Goal: Task Accomplishment & Management: Manage account settings

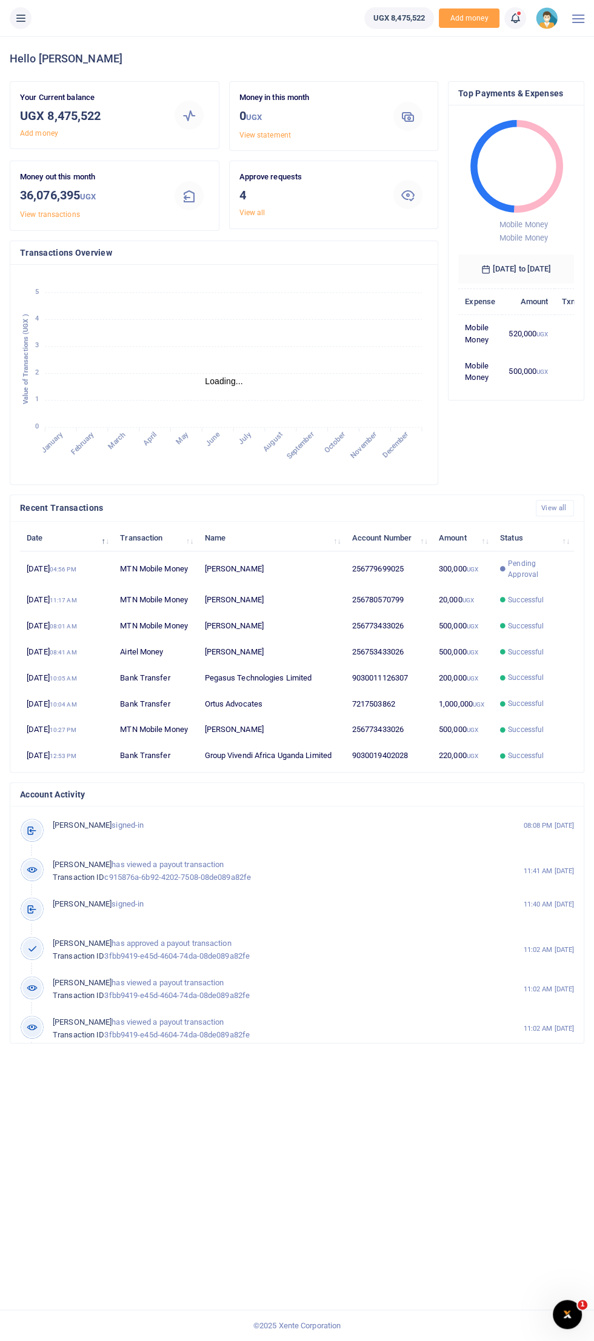
scroll to position [1, 0]
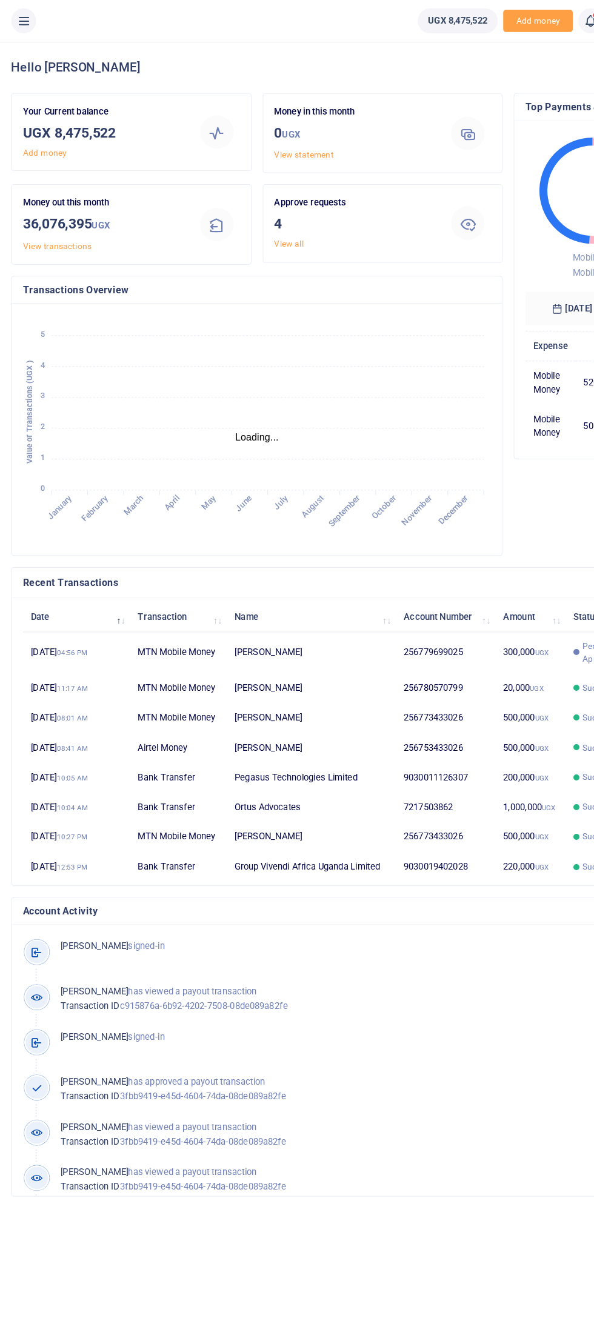
click at [20, 17] on icon at bounding box center [21, 18] width 12 height 13
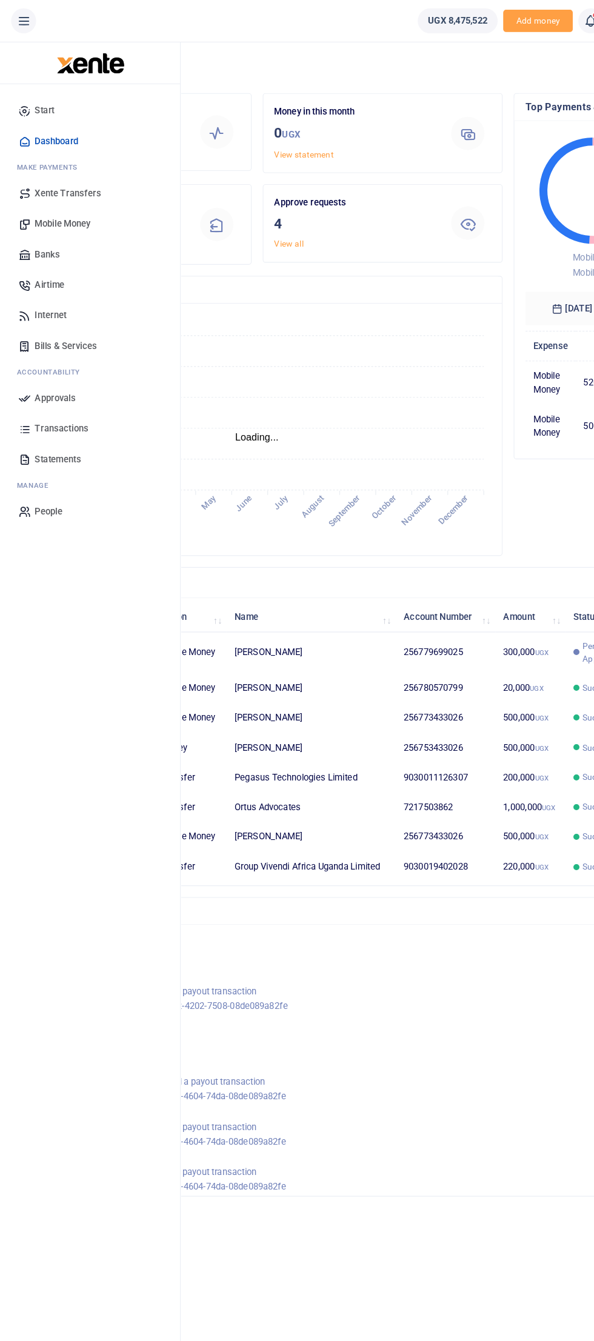
click at [50, 345] on span "Approvals" at bounding box center [48, 347] width 36 height 12
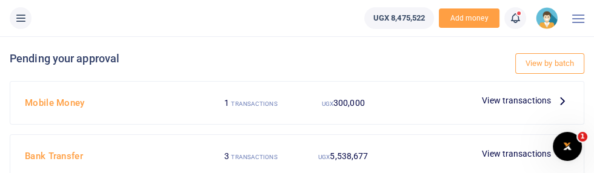
click at [535, 98] on span "View transactions" at bounding box center [516, 100] width 69 height 13
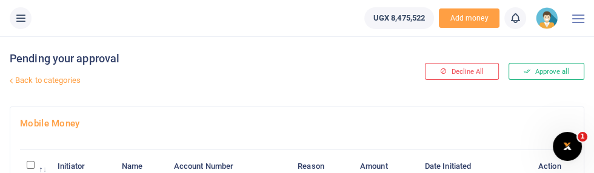
click at [355, 50] on div "Pending your approval Back to categories" at bounding box center [200, 71] width 380 height 70
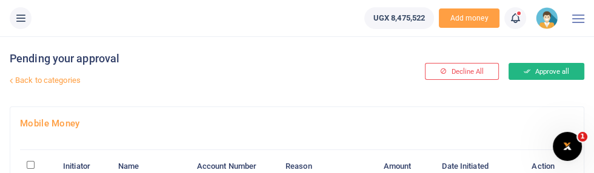
click at [560, 64] on button "Approve all" at bounding box center [547, 71] width 76 height 17
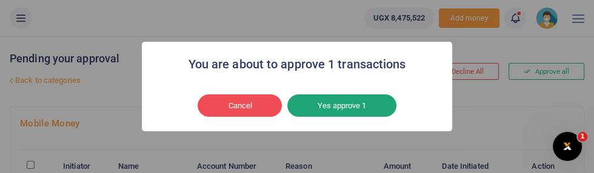
click at [370, 114] on button "Yes approve 1" at bounding box center [341, 106] width 109 height 23
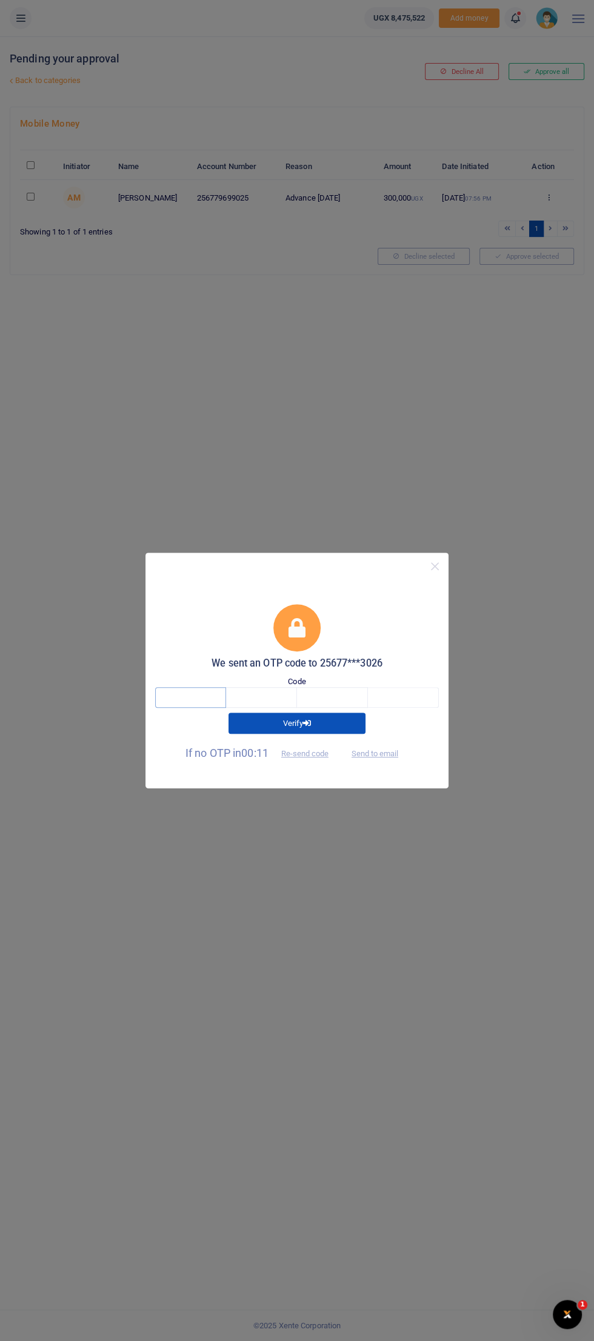
click at [199, 173] on input "text" at bounding box center [190, 697] width 71 height 21
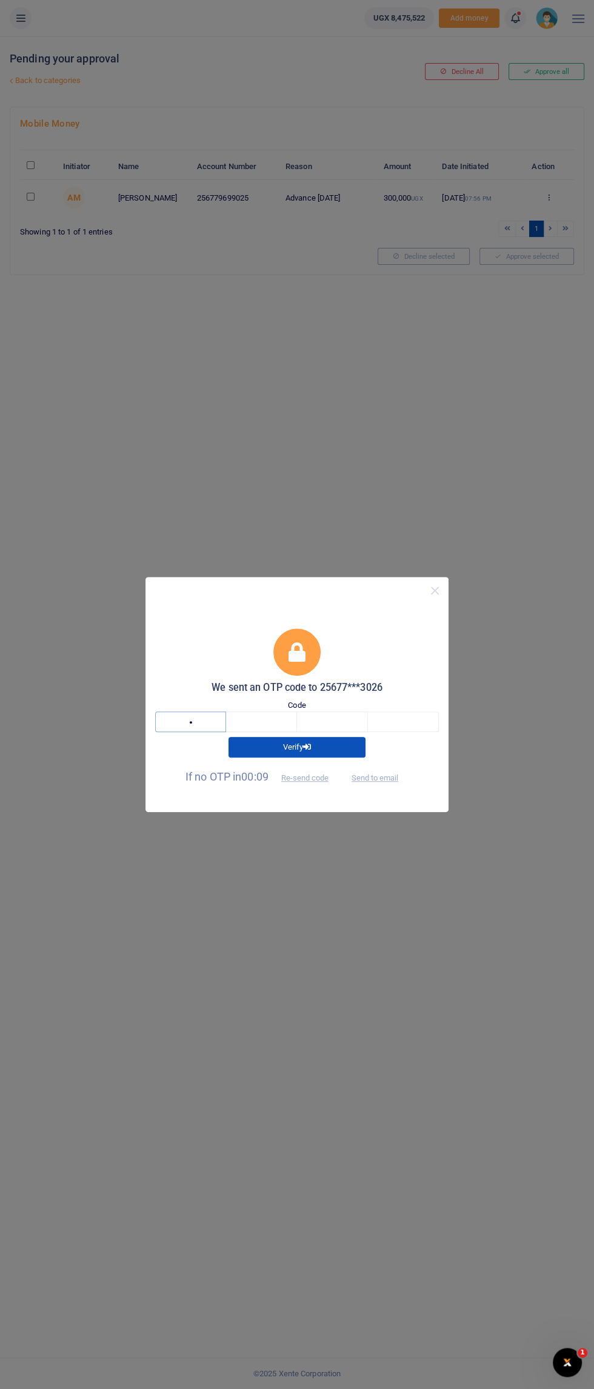
type input "8"
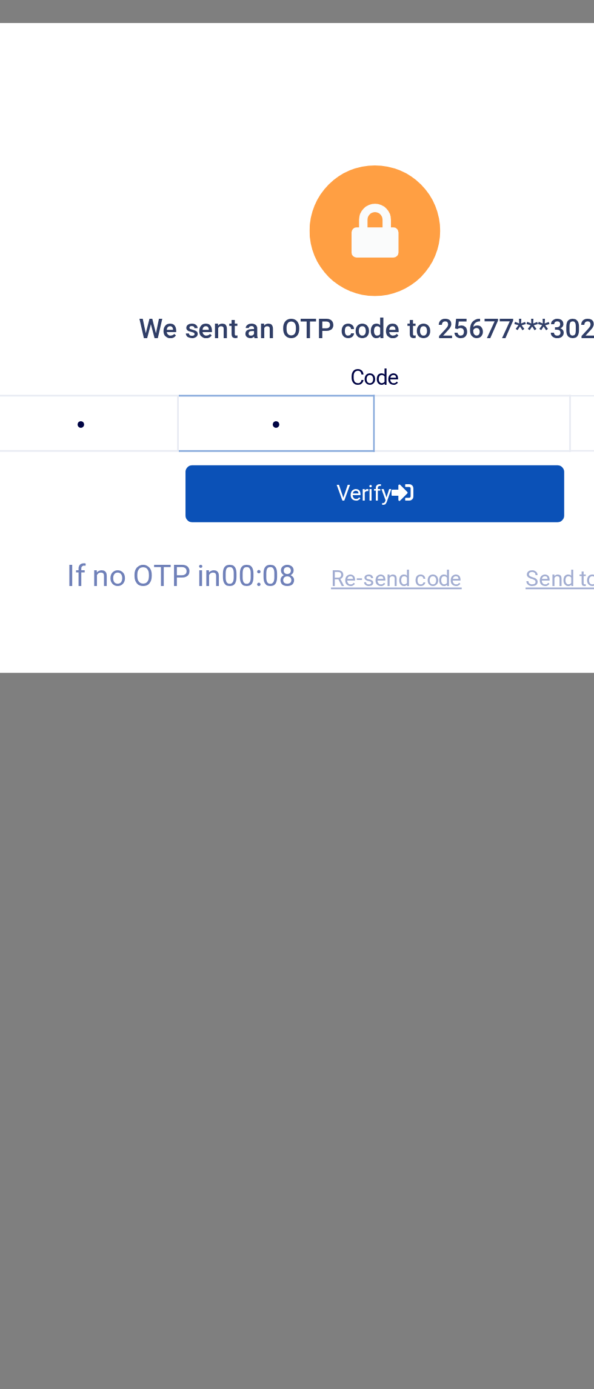
type input "2"
type input "8"
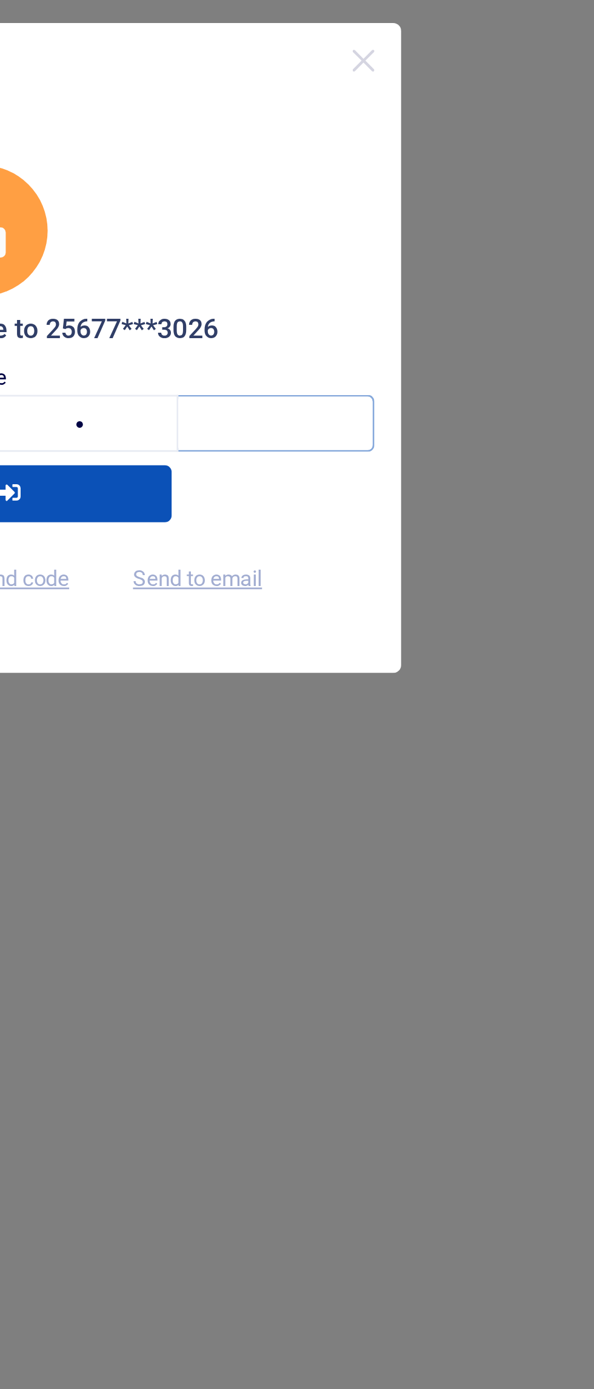
type input "7"
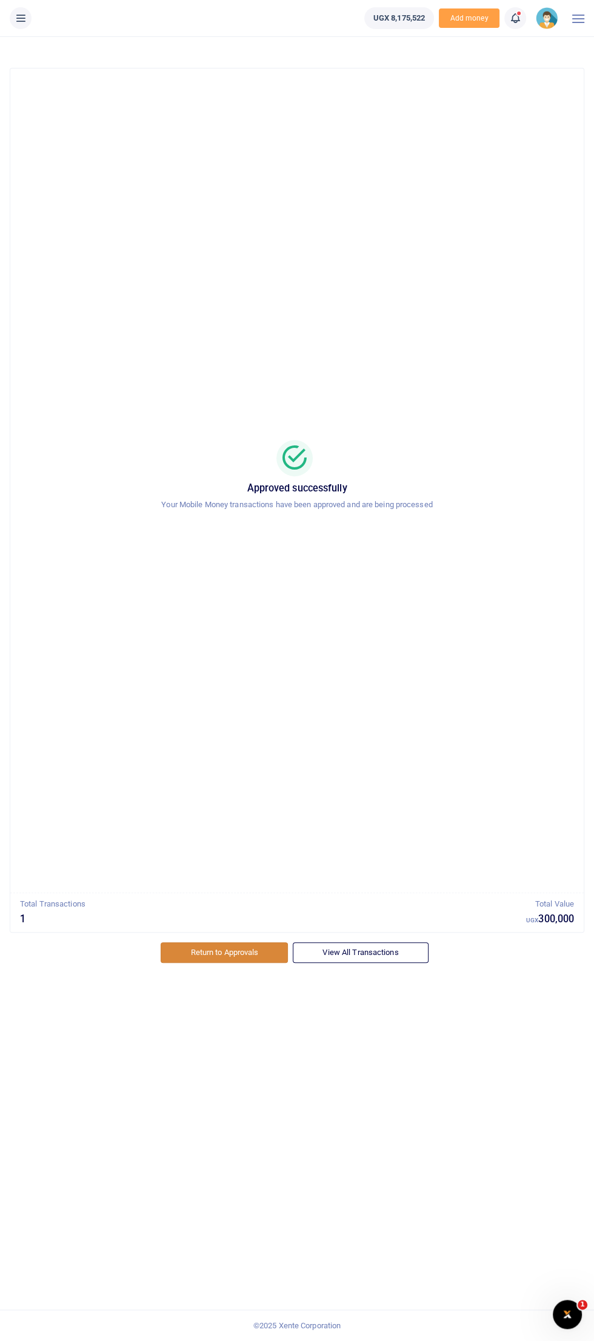
click at [238, 953] on link "Return to Approvals" at bounding box center [224, 952] width 127 height 21
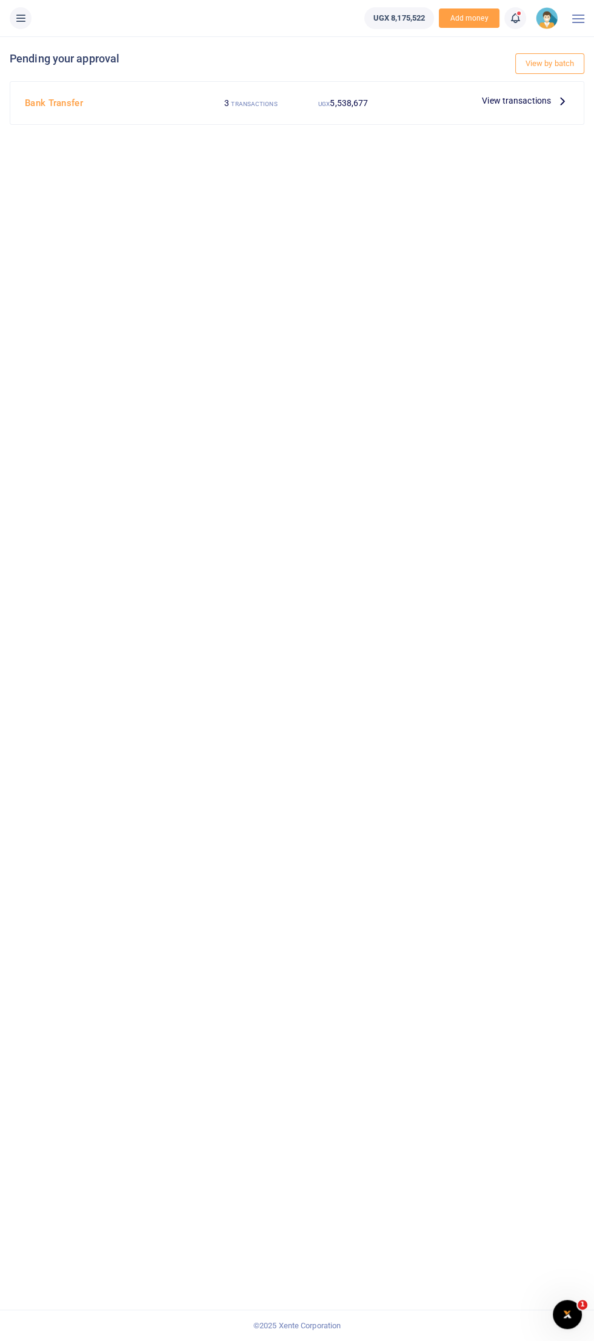
scroll to position [17, 0]
